Goal: Transaction & Acquisition: Download file/media

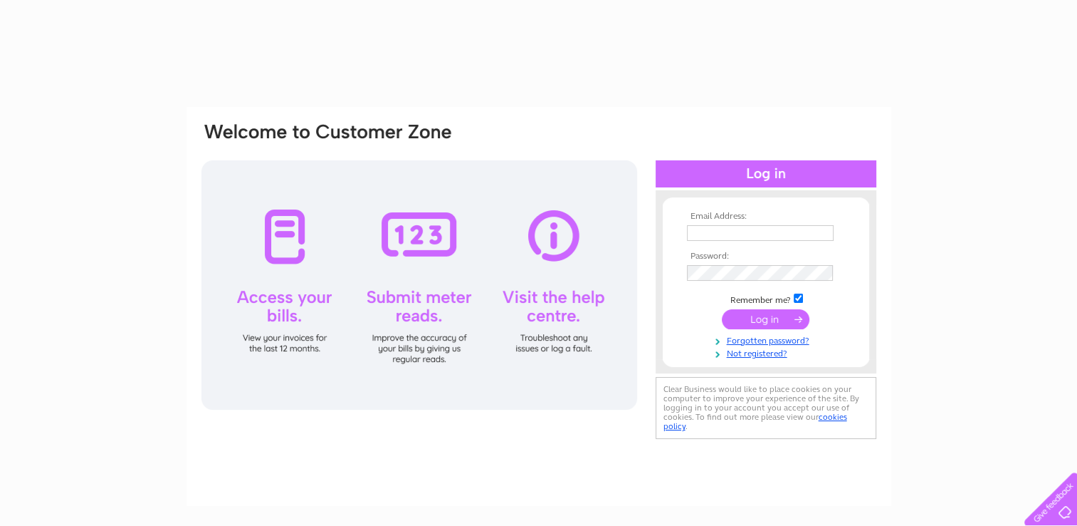
drag, startPoint x: 0, startPoint y: 0, endPoint x: 713, endPoint y: 226, distance: 747.7
click at [713, 226] on input "text" at bounding box center [760, 233] width 147 height 16
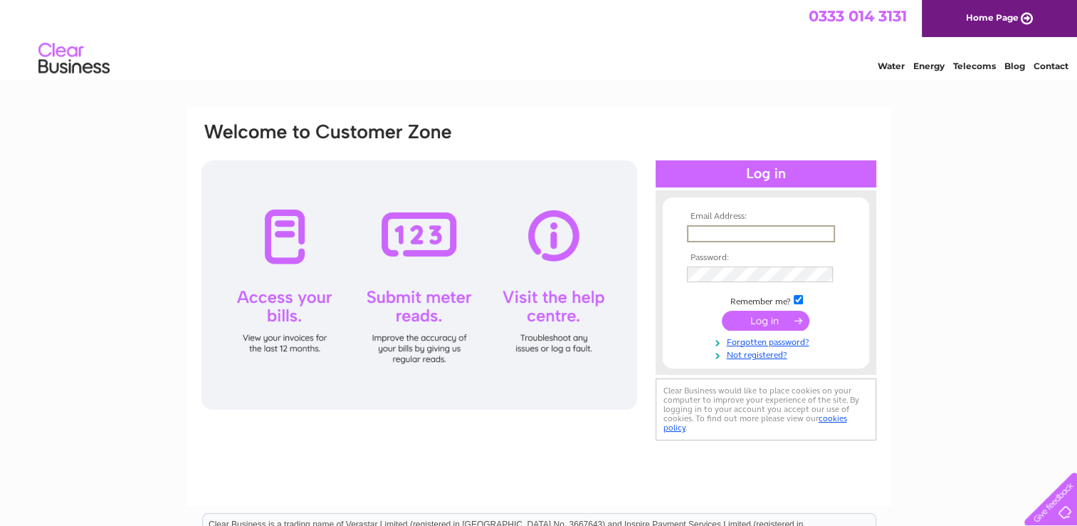
type input "malcolm-swires@btconnect.com"
click at [722, 310] on input "submit" at bounding box center [766, 320] width 88 height 20
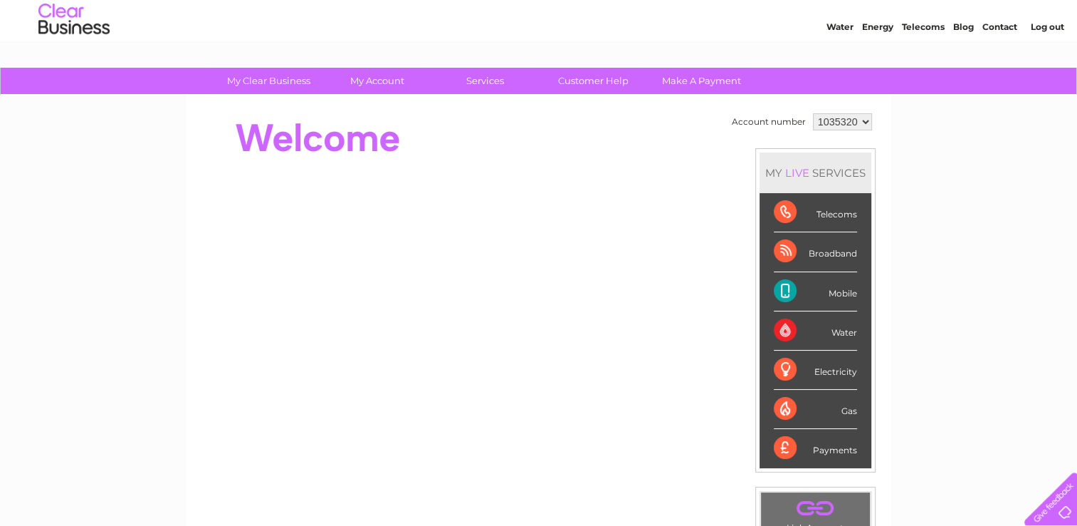
scroll to position [37, 0]
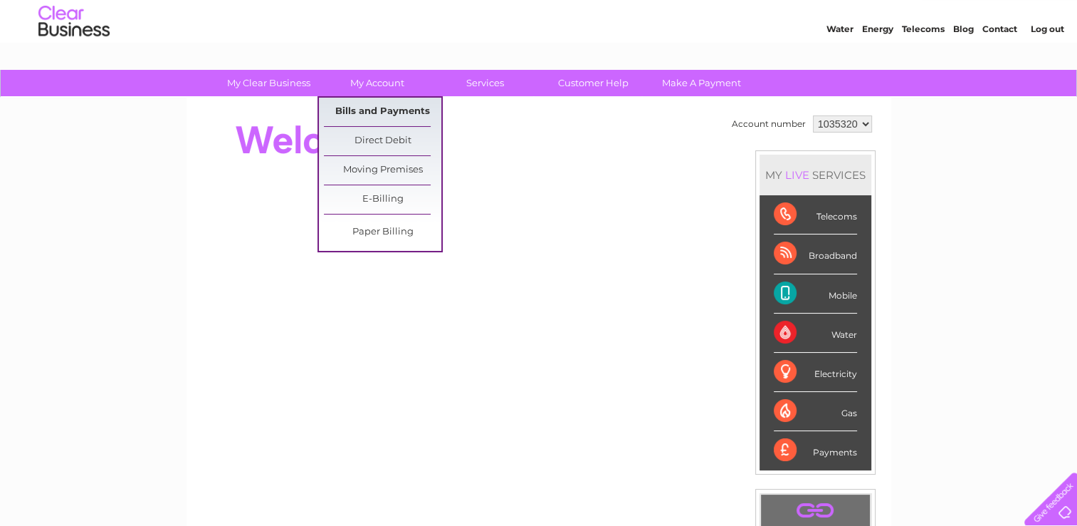
click at [387, 101] on link "Bills and Payments" at bounding box center [383, 112] width 118 height 28
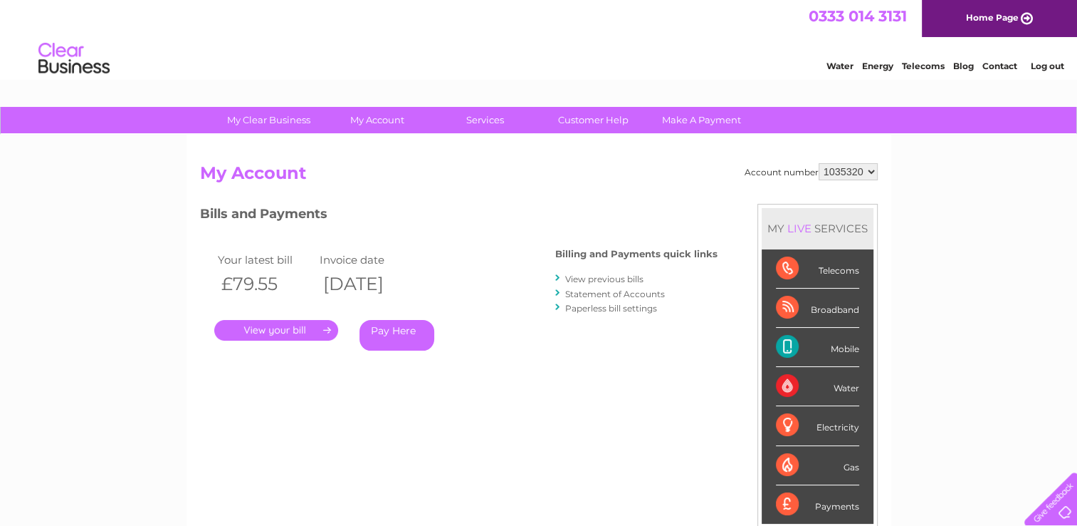
click at [331, 326] on link "." at bounding box center [276, 330] width 124 height 21
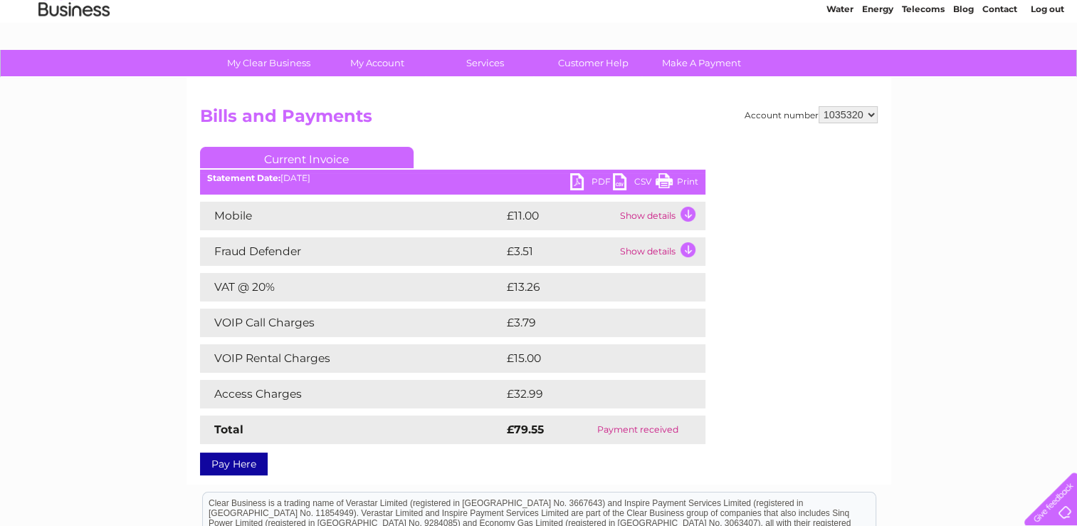
scroll to position [57, 0]
click at [597, 167] on ul "Current Invoice" at bounding box center [453, 160] width 506 height 26
drag, startPoint x: 597, startPoint y: 167, endPoint x: 597, endPoint y: 181, distance: 14.2
click at [597, 181] on link "PDF" at bounding box center [591, 183] width 43 height 21
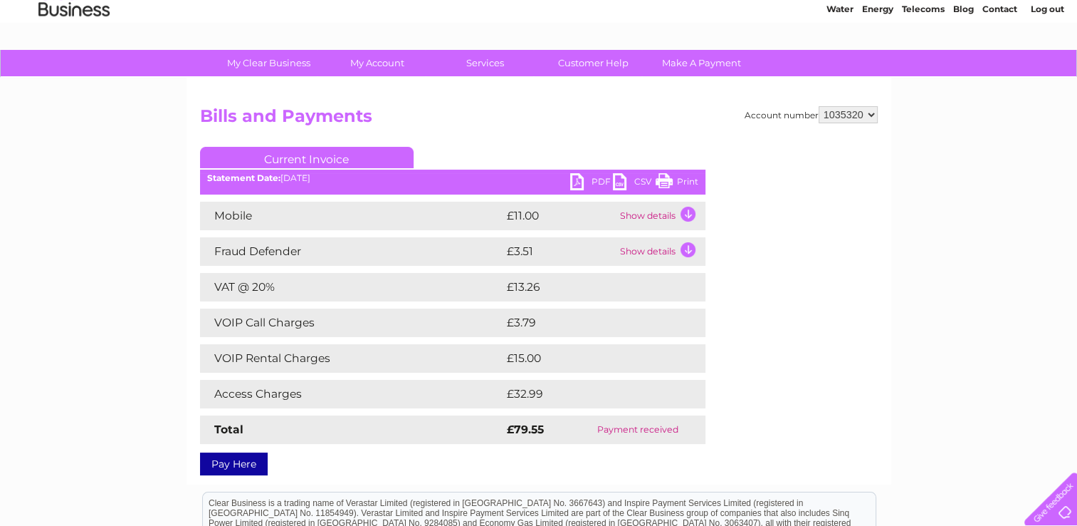
click at [872, 115] on select "1035320 1035438" at bounding box center [848, 114] width 59 height 17
select select "1035438"
click at [819, 106] on select "1035320 1035438" at bounding box center [848, 114] width 59 height 17
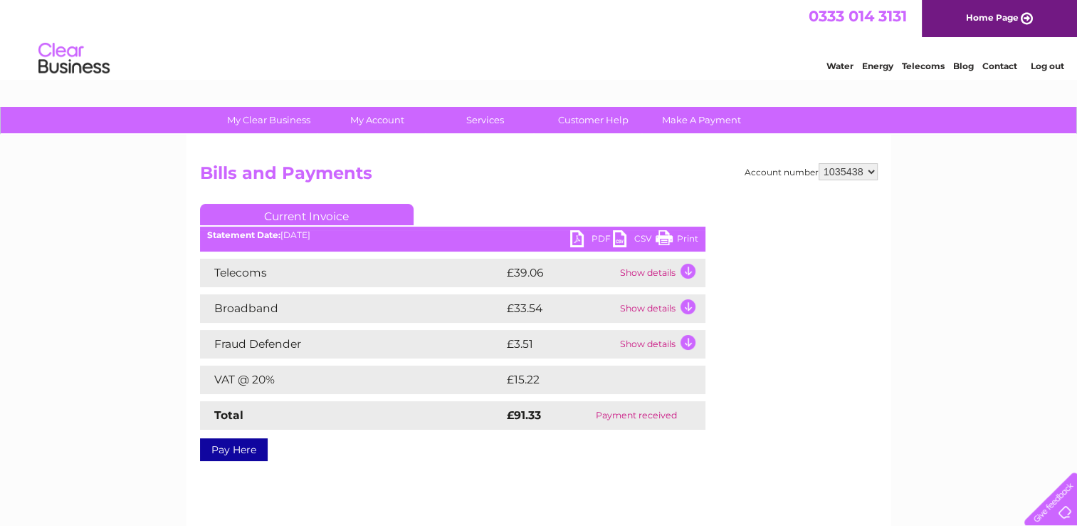
click at [595, 243] on link "PDF" at bounding box center [591, 240] width 43 height 21
